Goal: Information Seeking & Learning: Learn about a topic

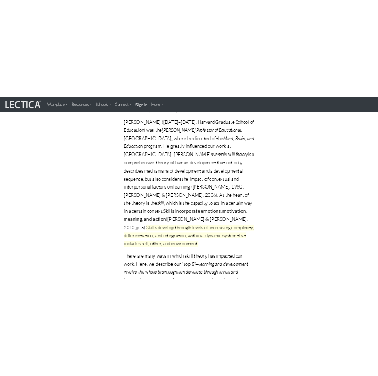
scroll to position [172, 0]
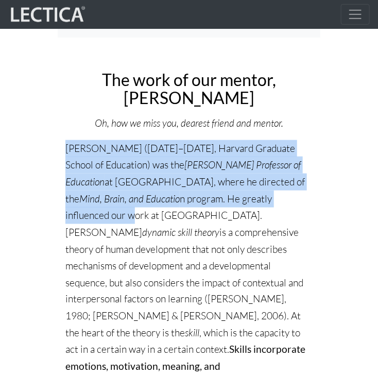
drag, startPoint x: 60, startPoint y: 148, endPoint x: 137, endPoint y: 222, distance: 107.0
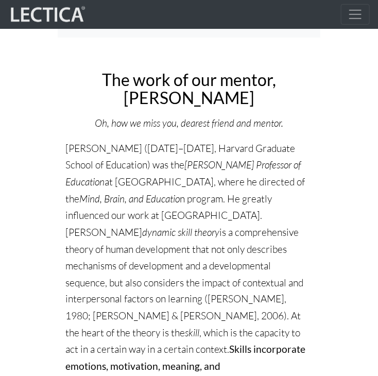
click at [90, 84] on h2 "The work of our mentor, [PERSON_NAME]" at bounding box center [188, 89] width 247 height 36
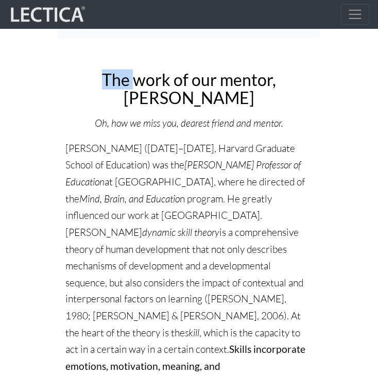
click at [96, 83] on h2 "The work of our mentor, [PERSON_NAME]" at bounding box center [188, 89] width 247 height 36
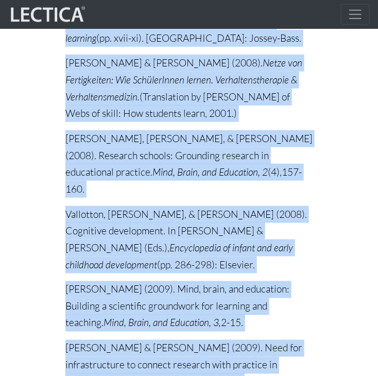
scroll to position [22038, 0]
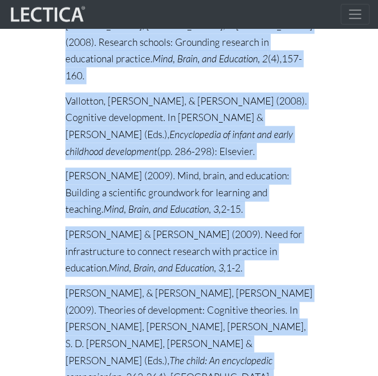
drag, startPoint x: 96, startPoint y: 83, endPoint x: 331, endPoint y: 400, distance: 394.2
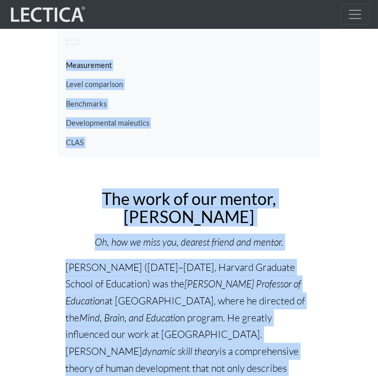
scroll to position [0, 0]
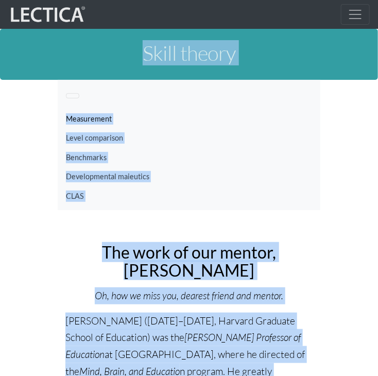
drag, startPoint x: 303, startPoint y: 161, endPoint x: 252, endPoint y: -45, distance: 211.5
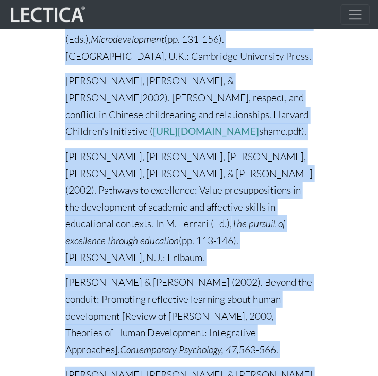
scroll to position [16938, 0]
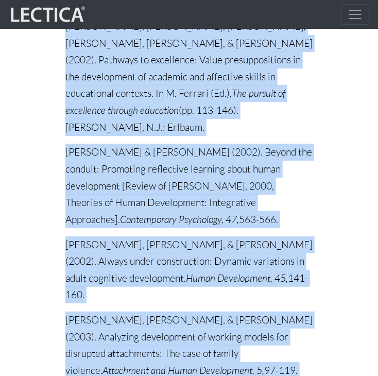
drag, startPoint x: 70, startPoint y: 254, endPoint x: 216, endPoint y: 400, distance: 206.1
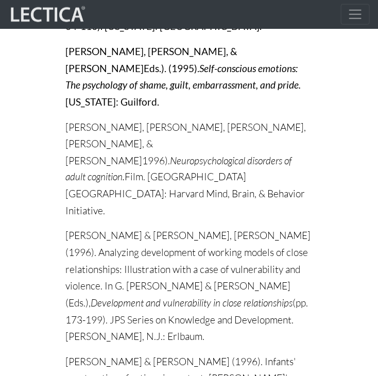
scroll to position [12593, 0]
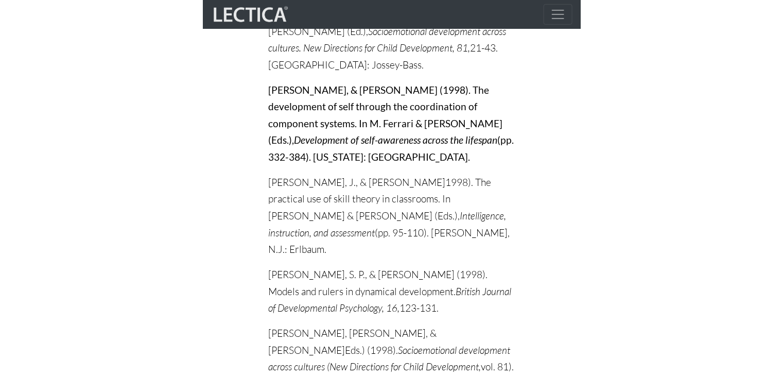
scroll to position [14624, 0]
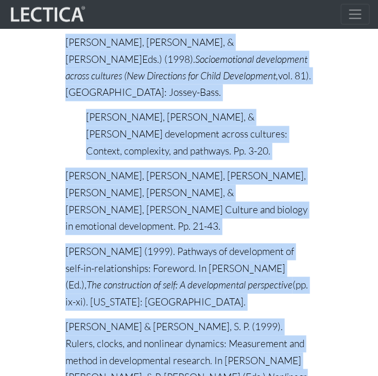
drag, startPoint x: 74, startPoint y: 255, endPoint x: 302, endPoint y: 400, distance: 270.1
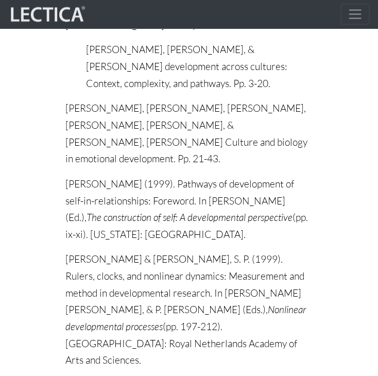
click at [253, 6] on nav "Workplace Assessments Why LectaTests? About LectaTests Leadership Leader develo…" at bounding box center [189, 14] width 378 height 29
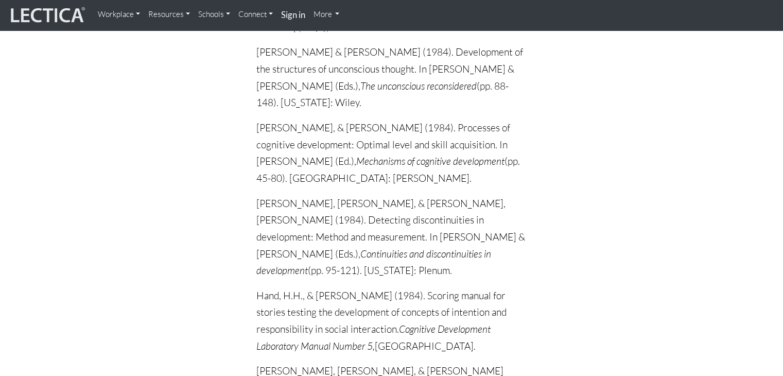
scroll to position [0, 0]
